Goal: Transaction & Acquisition: Obtain resource

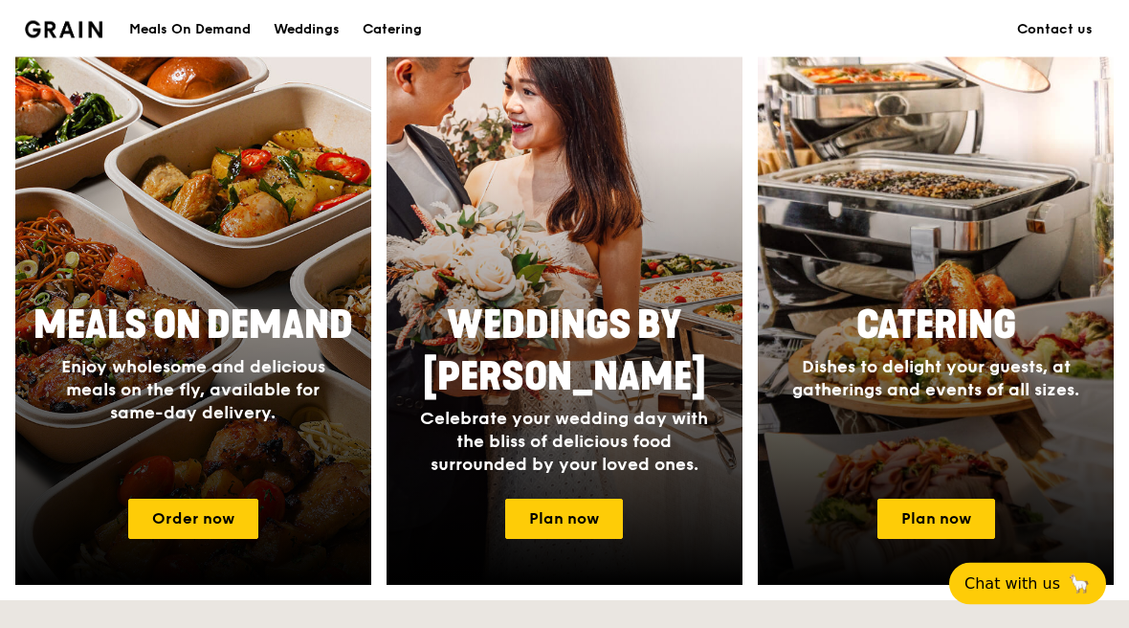
scroll to position [753, 0]
click at [937, 504] on link "Plan now" at bounding box center [936, 519] width 118 height 40
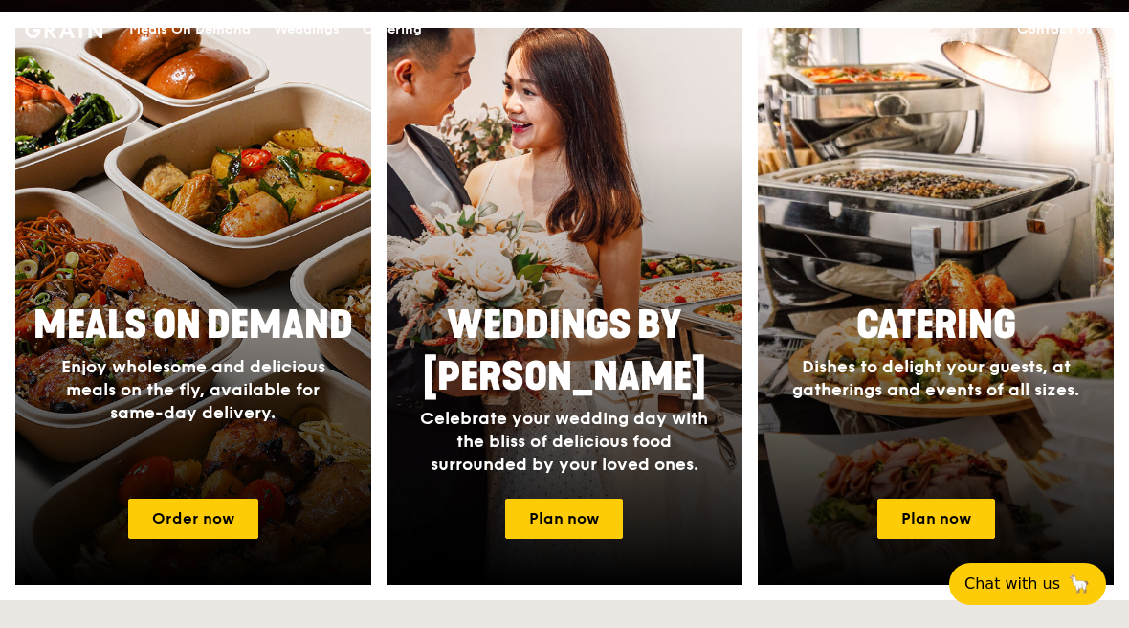
scroll to position [0, 0]
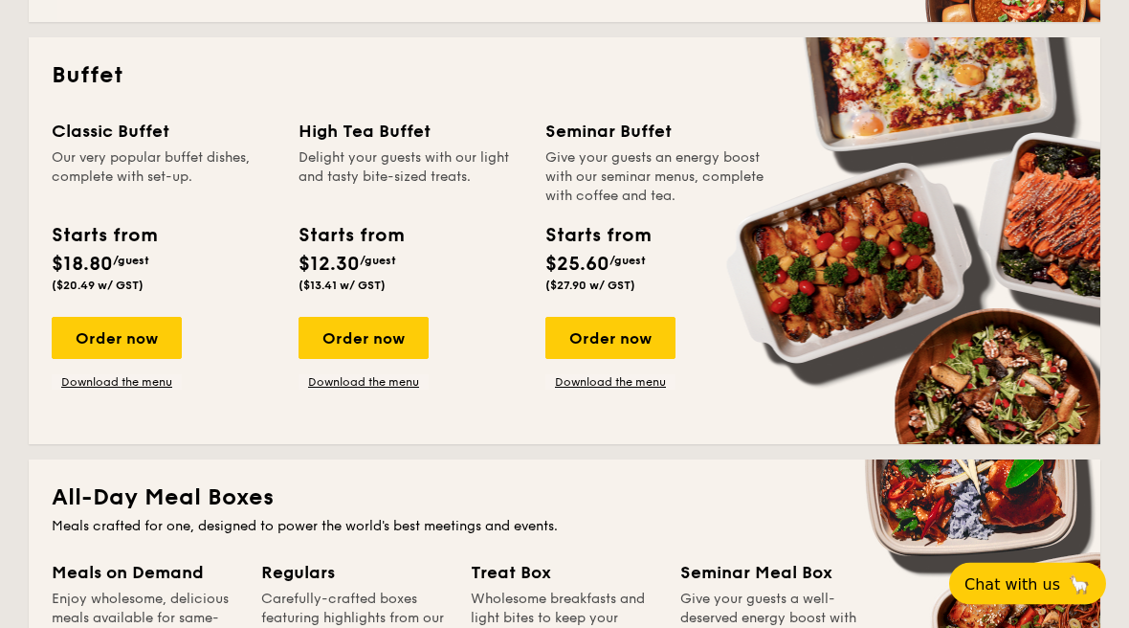
scroll to position [833, 0]
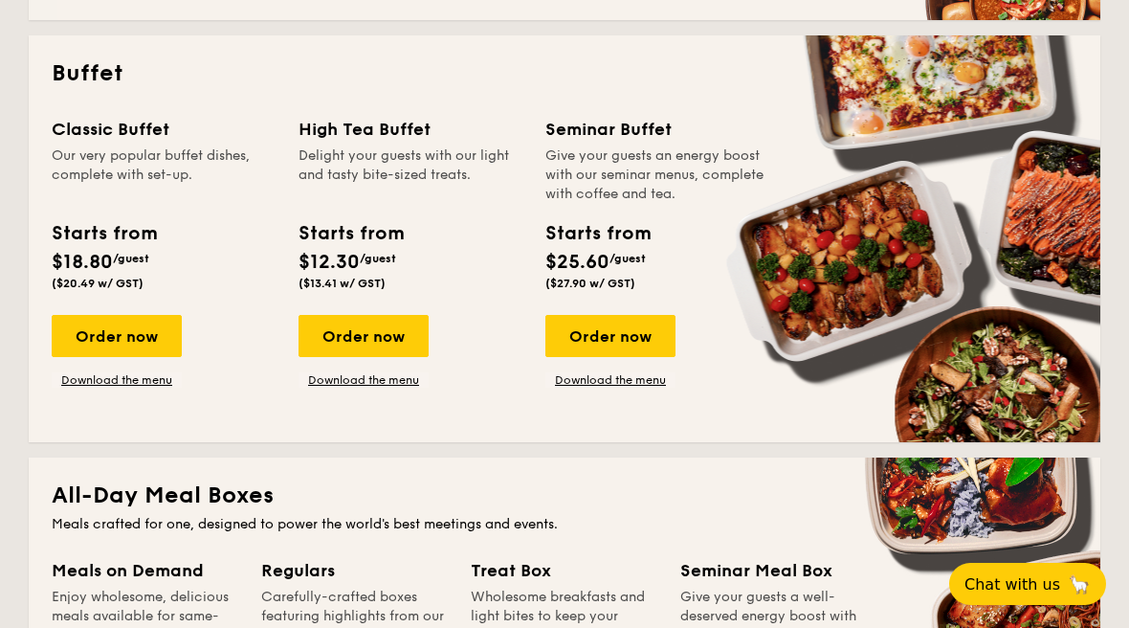
click at [149, 329] on div "Order now" at bounding box center [117, 336] width 130 height 42
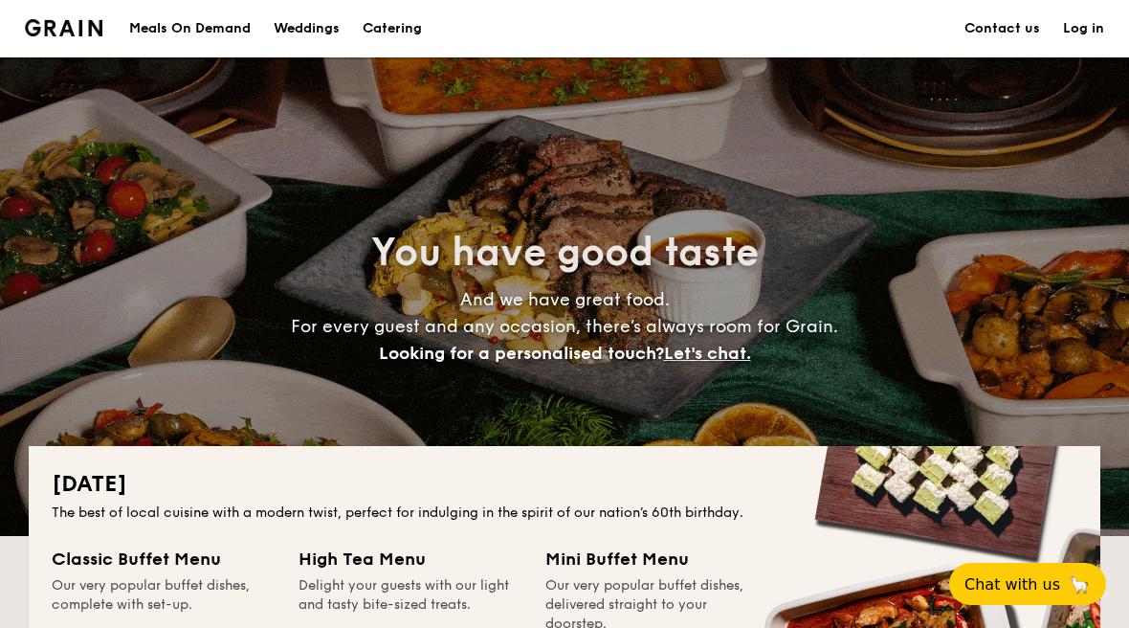
scroll to position [862, 0]
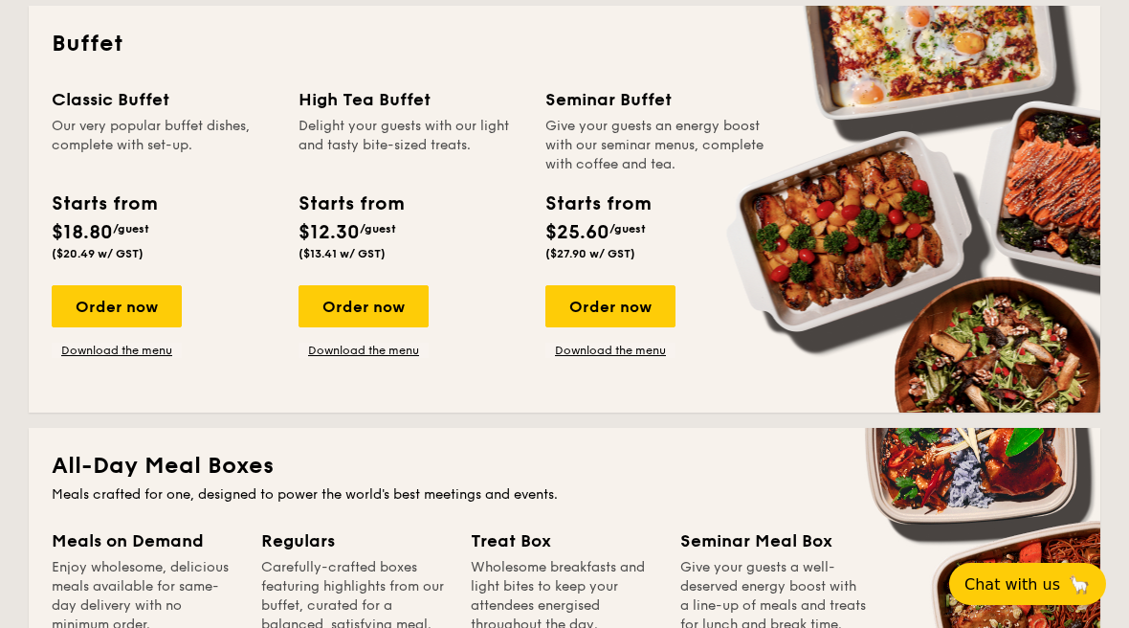
click at [160, 351] on link "Download the menu" at bounding box center [117, 350] width 130 height 15
